Goal: Check status

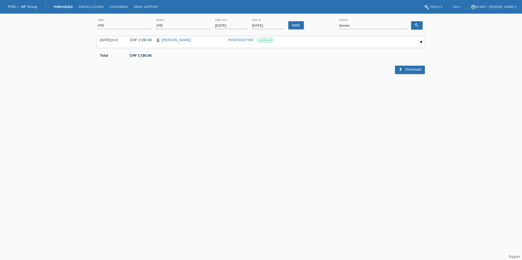
select select "ALL"
click at [64, 8] on link "Purchases" at bounding box center [63, 6] width 24 height 3
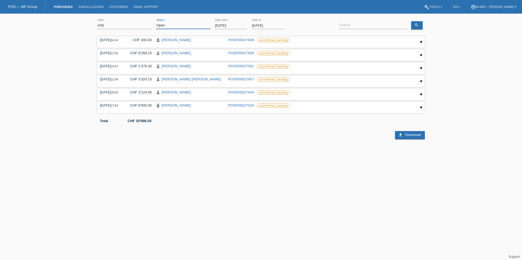
click at [186, 24] on select "(All) New Open Returned Stepped back / Cancelled Completed" at bounding box center [183, 25] width 55 height 7
select select "ALL"
click at [156, 22] on select "(All) New Open Returned Stepped back / Cancelled Completed" at bounding box center [183, 25] width 55 height 7
click at [228, 26] on input "[DATE]" at bounding box center [231, 25] width 33 height 7
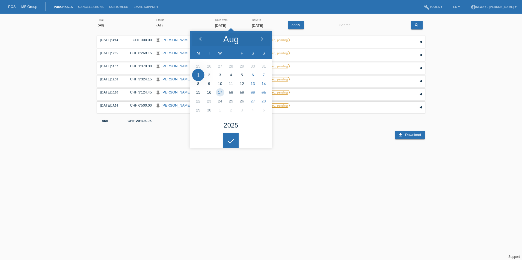
click at [200, 38] on polyline at bounding box center [201, 38] width 2 height 3
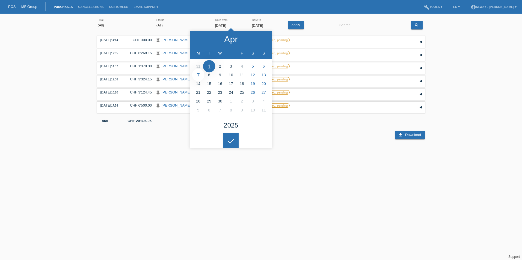
type input "[DATE]"
click at [366, 23] on input at bounding box center [373, 25] width 68 height 7
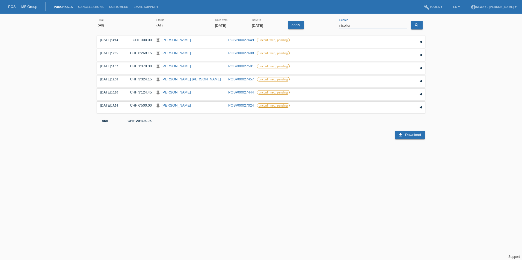
type input "nicolier"
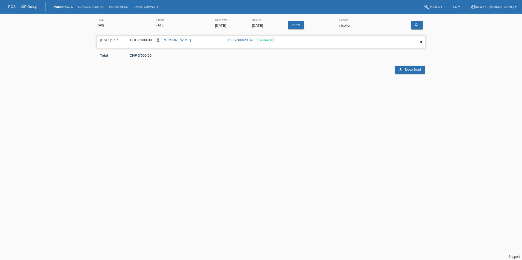
click at [422, 42] on div "▾" at bounding box center [421, 42] width 8 height 8
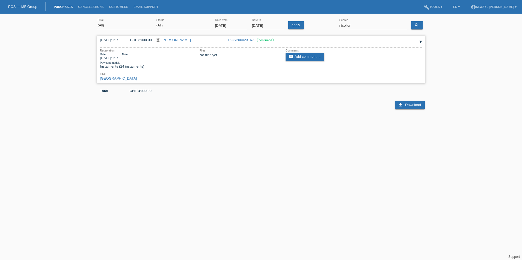
click at [177, 40] on link "[PERSON_NAME]" at bounding box center [176, 40] width 29 height 4
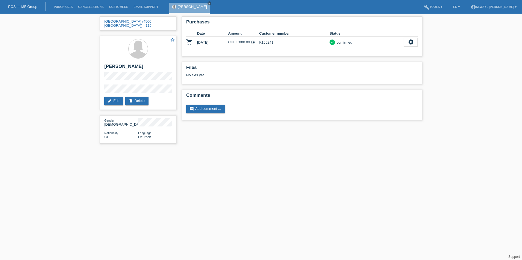
click at [402, 143] on div "[GEOGRAPHIC_DATA] (4500 [GEOGRAPHIC_DATA]) - 116 star_border [PERSON_NAME] edit…" at bounding box center [261, 82] width 328 height 136
